Goal: Obtain resource: Obtain resource

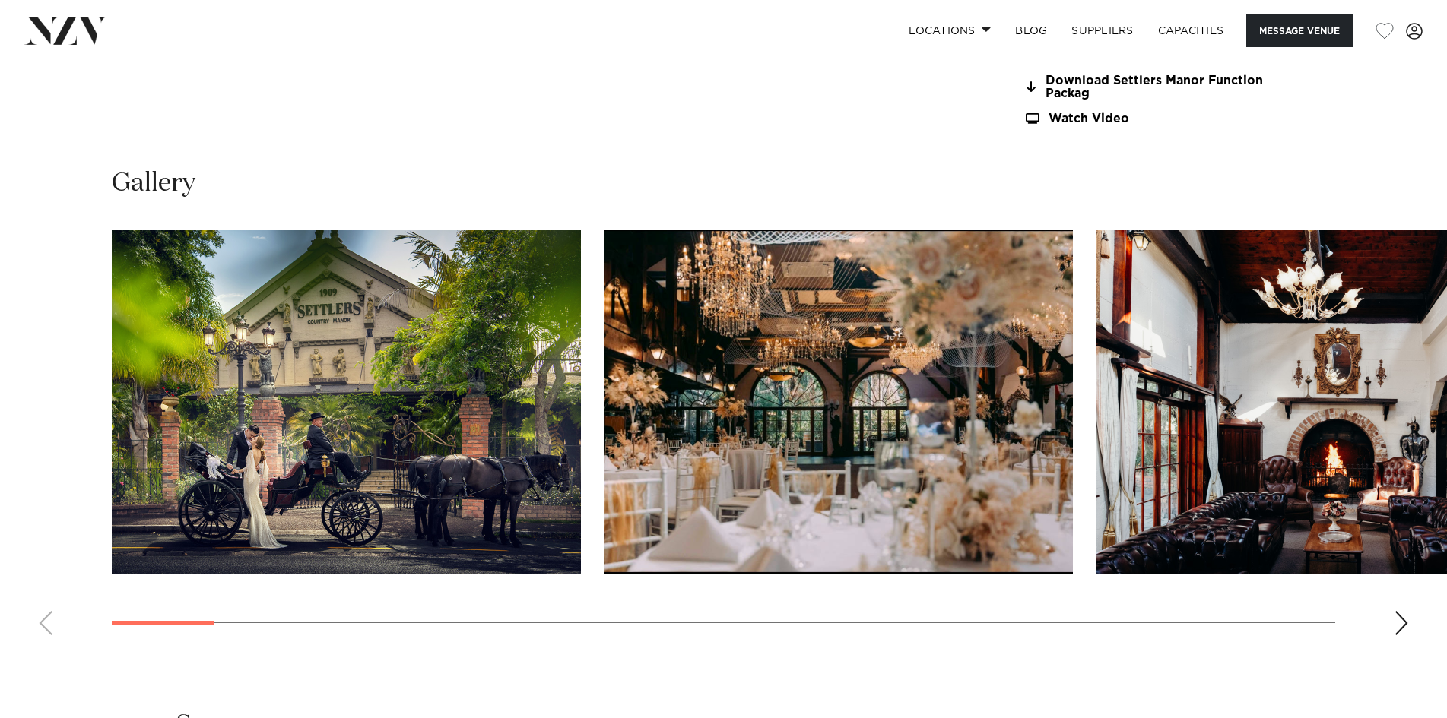
scroll to position [1216, 0]
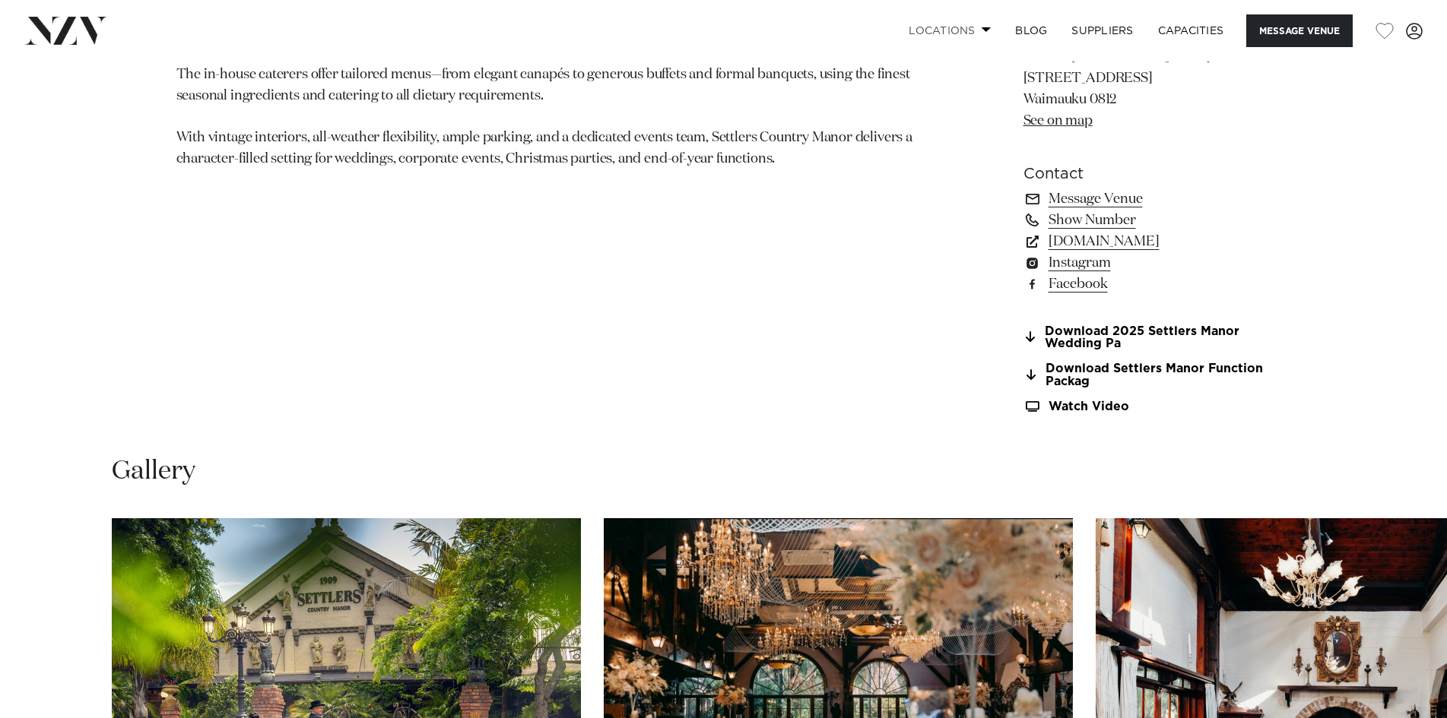
click at [976, 33] on link "Locations" at bounding box center [949, 30] width 106 height 33
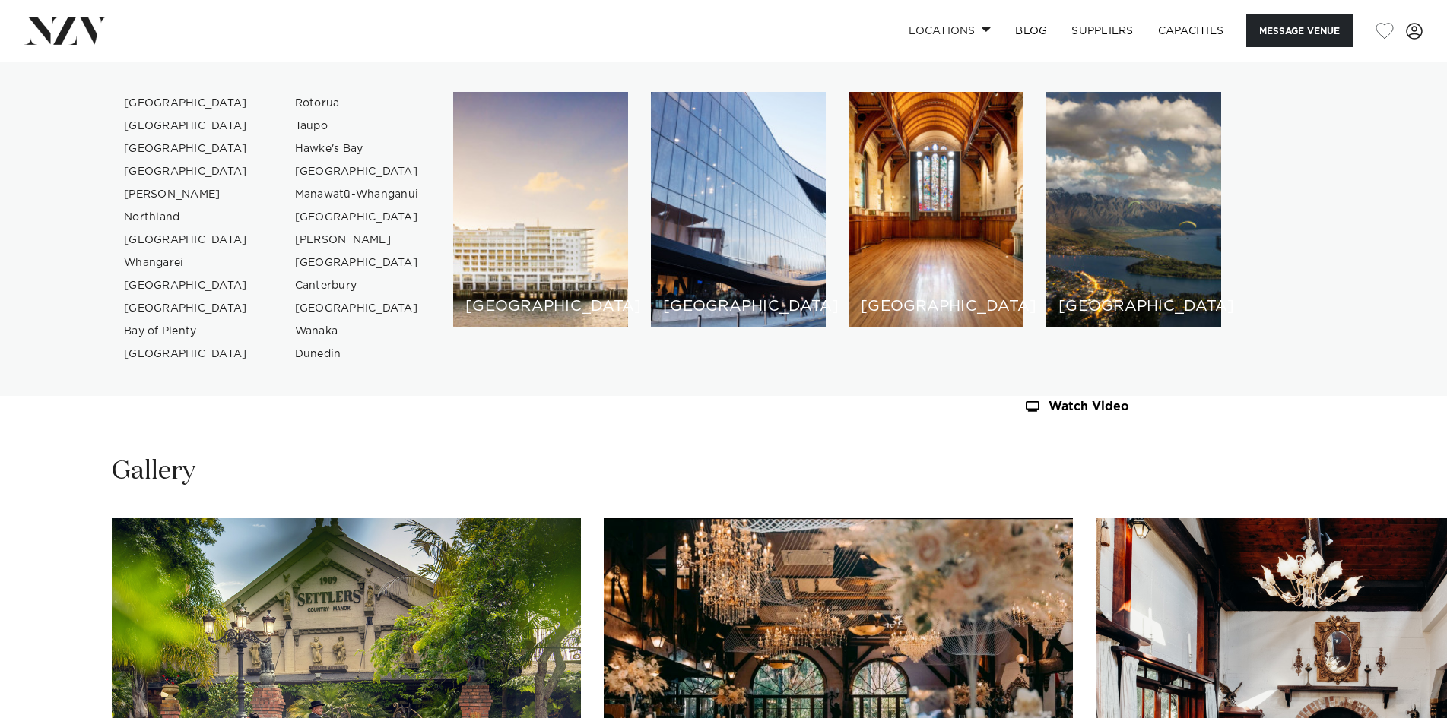
drag, startPoint x: 602, startPoint y: 461, endPoint x: 596, endPoint y: 455, distance: 8.6
click at [601, 461] on div "Gallery" at bounding box center [723, 472] width 1223 height 34
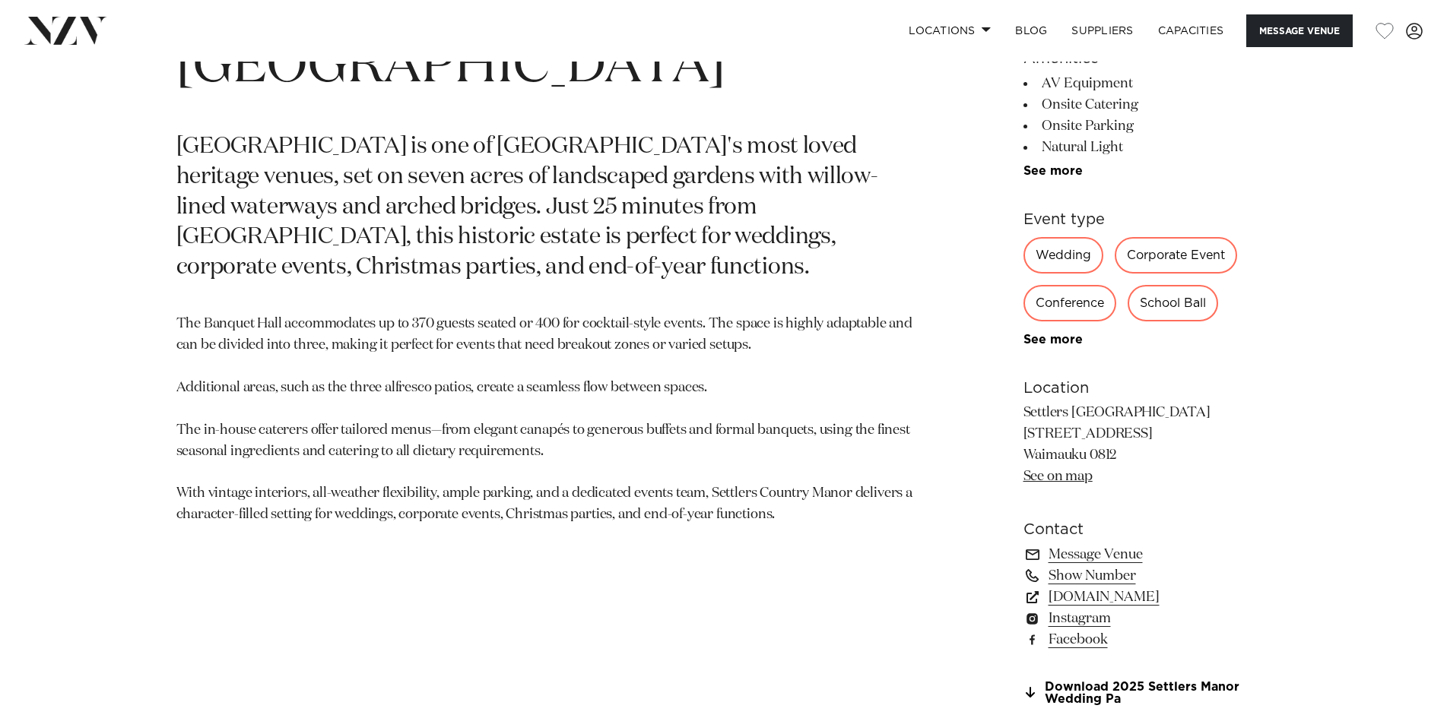
scroll to position [988, 0]
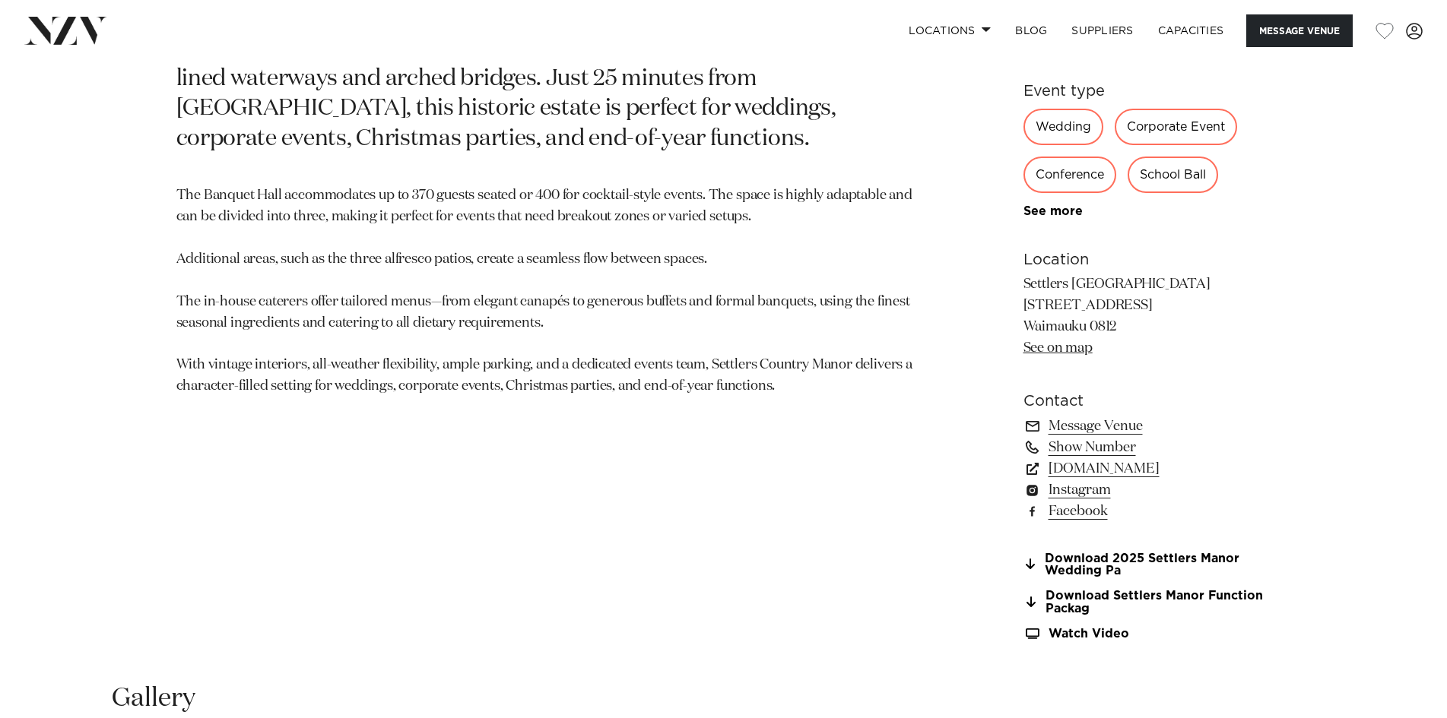
click at [1020, 300] on div "Auckland Settlers [GEOGRAPHIC_DATA] [GEOGRAPHIC_DATA] is one of [GEOGRAPHIC_DAT…" at bounding box center [724, 235] width 1294 height 847
drag, startPoint x: 1024, startPoint y: 302, endPoint x: 1194, endPoint y: 309, distance: 170.5
click at [1194, 309] on p "Settlers [GEOGRAPHIC_DATA] [STREET_ADDRESS] Waimauku 0812 See on map" at bounding box center [1147, 316] width 248 height 85
copy p "[STREET_ADDRESS]"
click at [963, 262] on div "Auckland Settlers [GEOGRAPHIC_DATA] [GEOGRAPHIC_DATA] is one of [GEOGRAPHIC_DAT…" at bounding box center [724, 235] width 1294 height 847
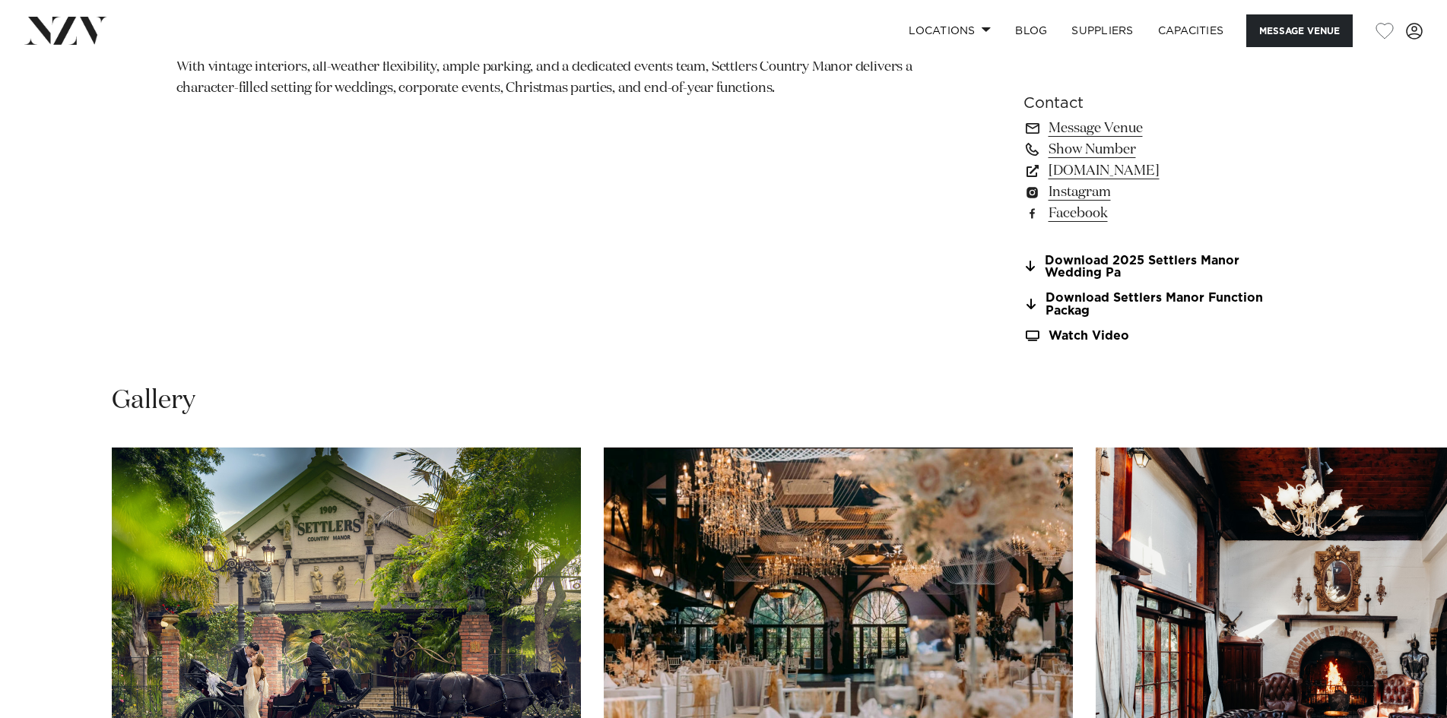
scroll to position [1292, 0]
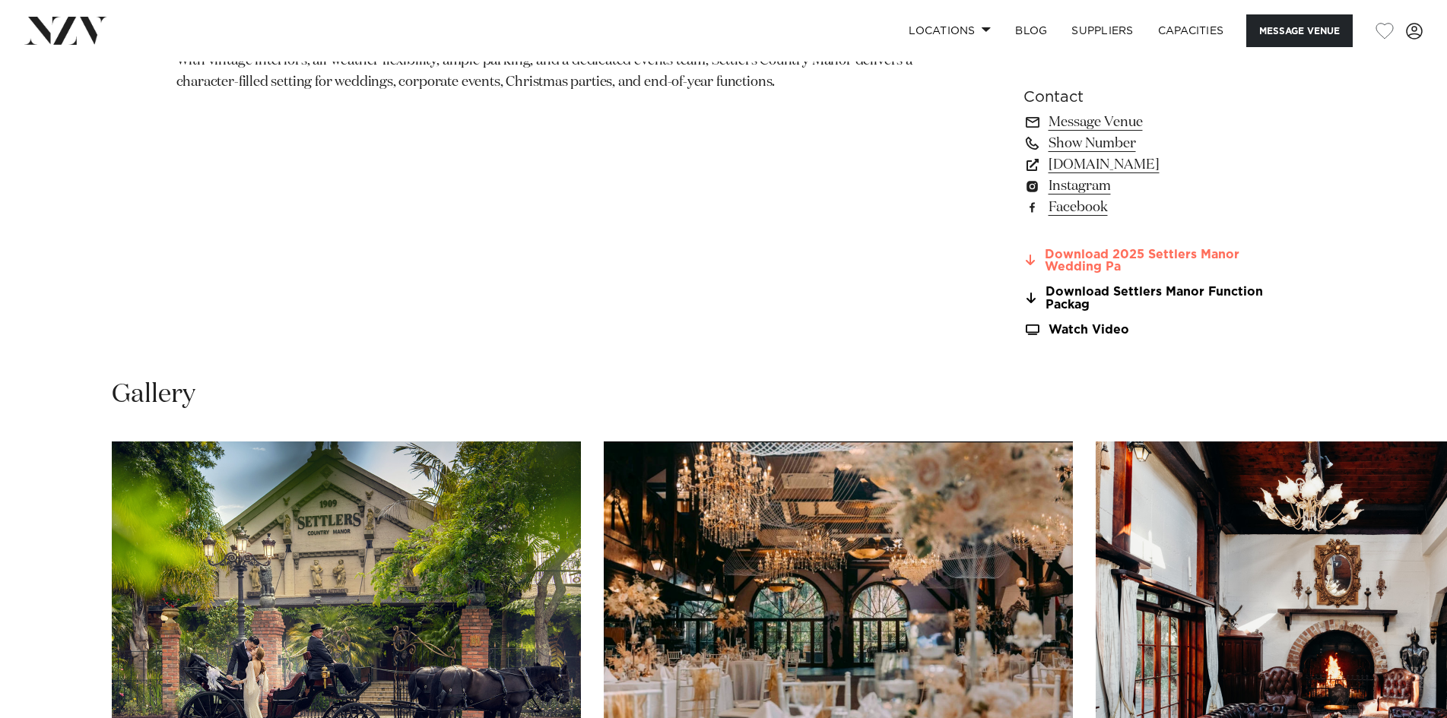
click at [1100, 250] on link "Download 2025 Settlers Manor Wedding Pa" at bounding box center [1147, 262] width 248 height 26
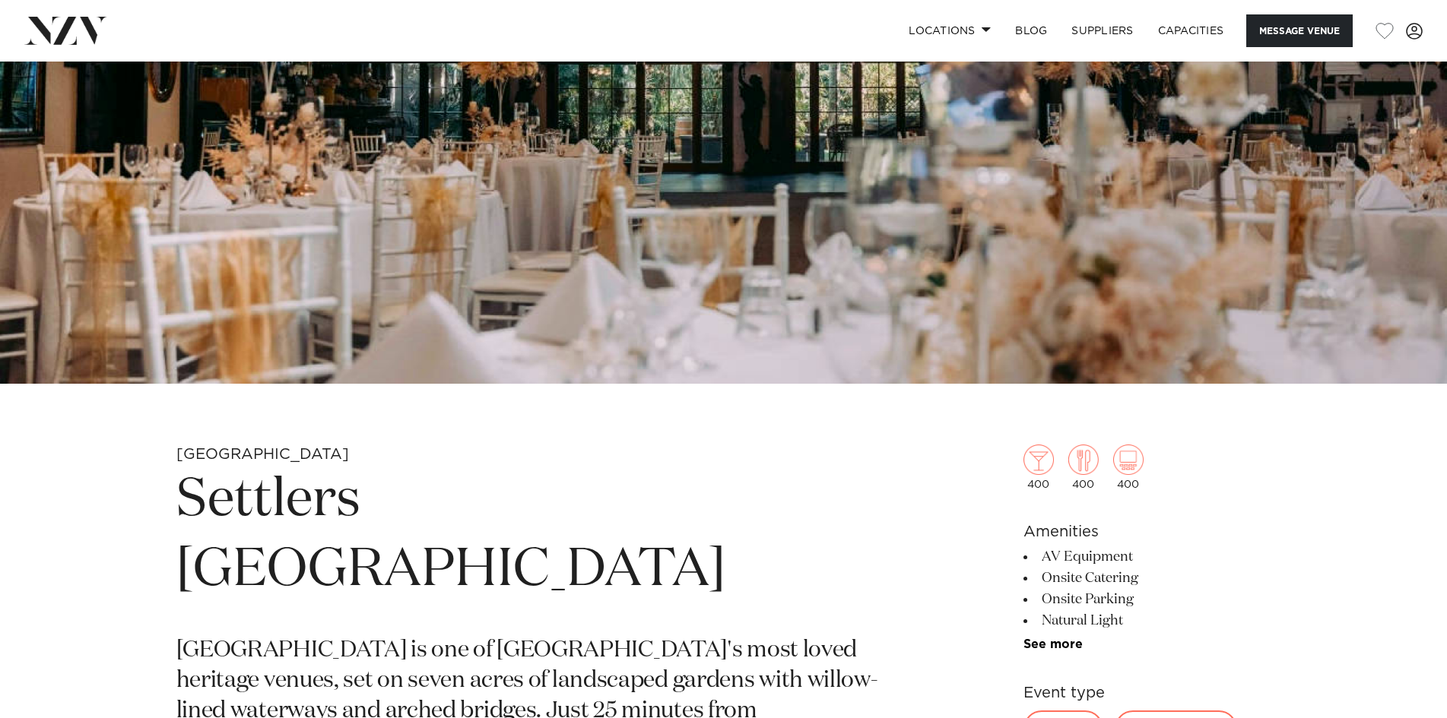
scroll to position [456, 0]
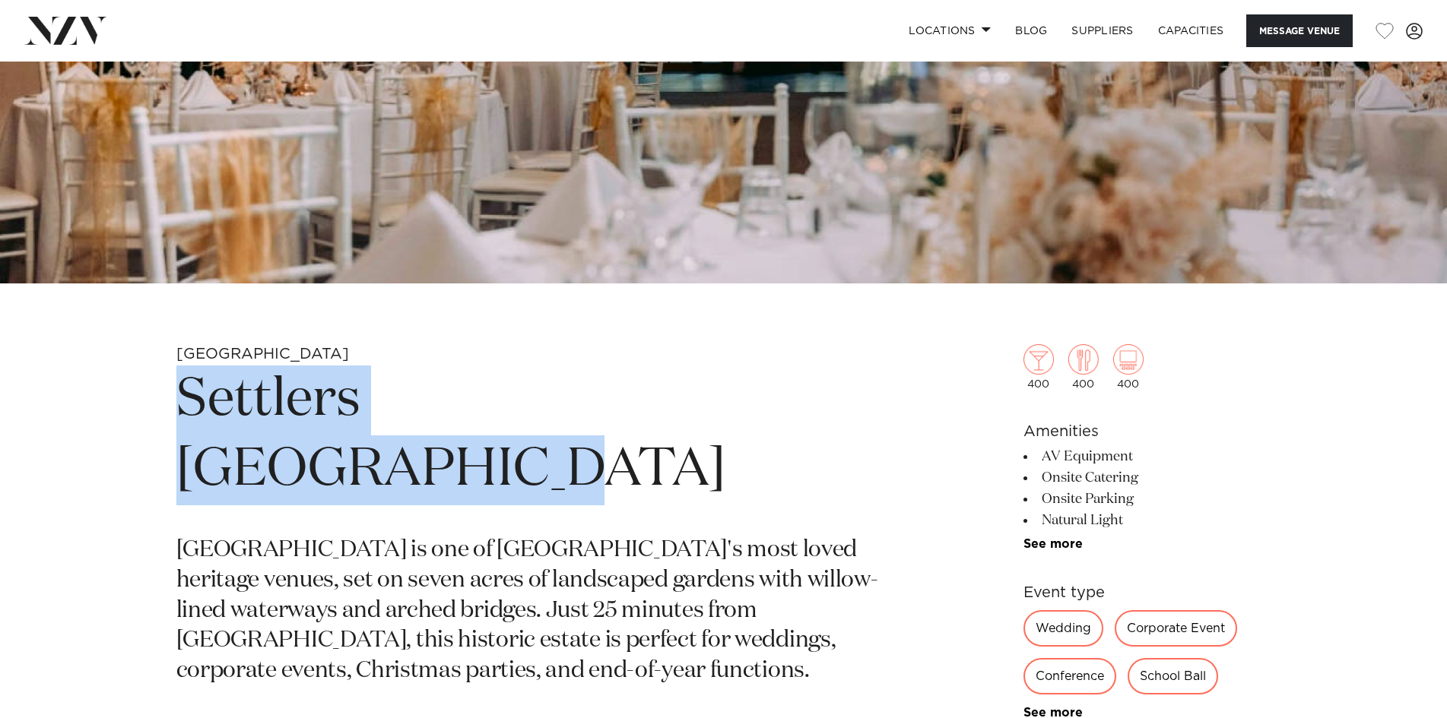
drag, startPoint x: 753, startPoint y: 397, endPoint x: 159, endPoint y: 406, distance: 593.9
copy h1 "Settlers [GEOGRAPHIC_DATA]"
